Goal: Find contact information: Find contact information

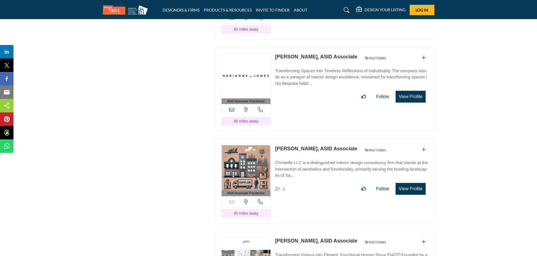
scroll to position [2703, 0]
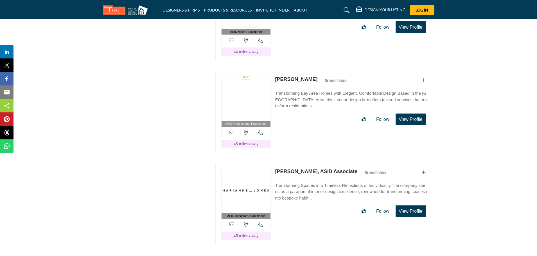
drag, startPoint x: 275, startPoint y: 149, endPoint x: 313, endPoint y: 152, distance: 38.1
click at [313, 162] on div "ASID Associate Practitioner ASID Associate Practitioners have a degree in any m…" at bounding box center [324, 204] width 219 height 85
copy link "[PERSON_NAME]"
drag, startPoint x: 274, startPoint y: 241, endPoint x: 305, endPoint y: 240, distance: 31.5
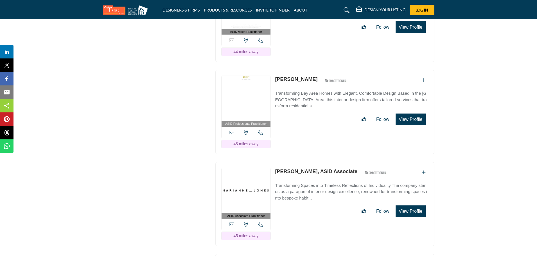
copy link "[PERSON_NAME]"
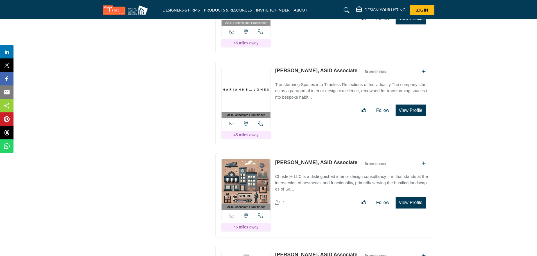
scroll to position [2822, 0]
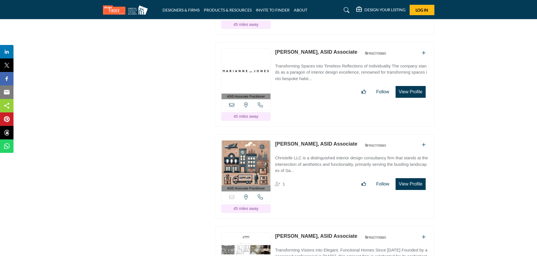
drag, startPoint x: 274, startPoint y: 214, endPoint x: 313, endPoint y: 214, distance: 38.5
copy link "[PERSON_NAME]"
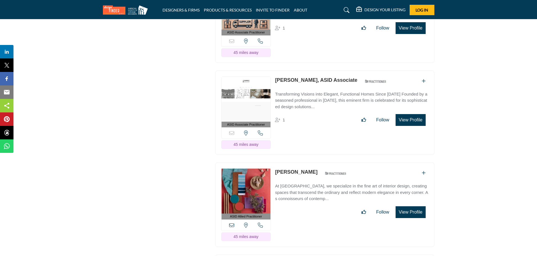
scroll to position [2983, 0]
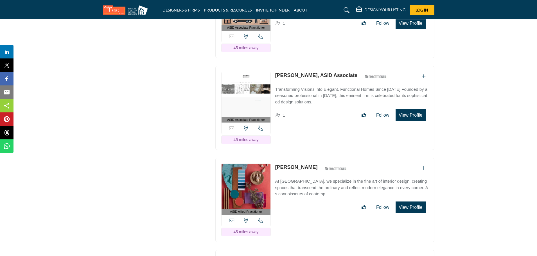
drag, startPoint x: 274, startPoint y: 145, endPoint x: 306, endPoint y: 146, distance: 32.3
click at [306, 158] on div "ASID Allied Practitioner ASID Allied Practitioners have successfully completed …" at bounding box center [324, 200] width 219 height 85
copy link "[PERSON_NAME]"
